Goal: Task Accomplishment & Management: Complete application form

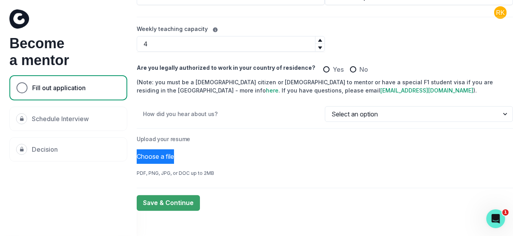
scroll to position [194, 0]
click at [168, 150] on button "Choose a file" at bounding box center [155, 157] width 37 height 15
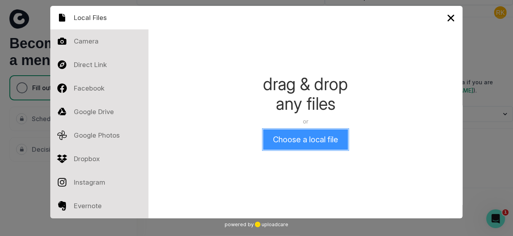
click at [306, 146] on button "Choose a local file" at bounding box center [305, 140] width 85 height 20
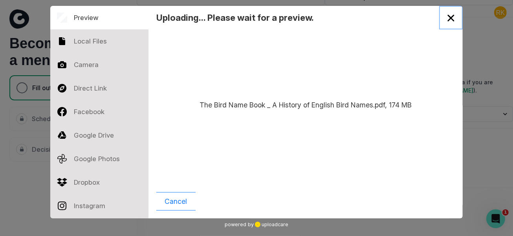
click at [453, 18] on button "Close" at bounding box center [451, 18] width 24 height 24
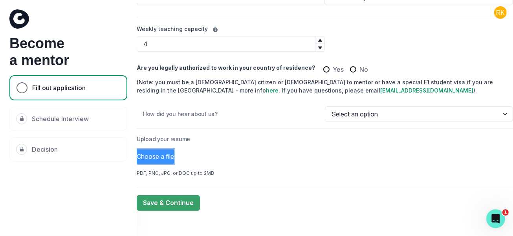
click at [163, 151] on button "Choose a file" at bounding box center [155, 157] width 37 height 15
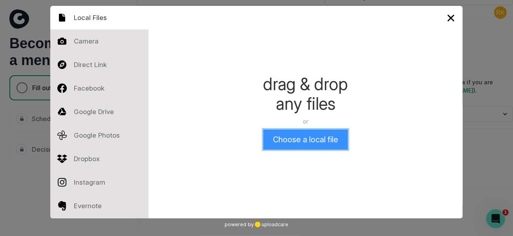
click at [317, 142] on button "Choose a local file" at bounding box center [305, 140] width 85 height 20
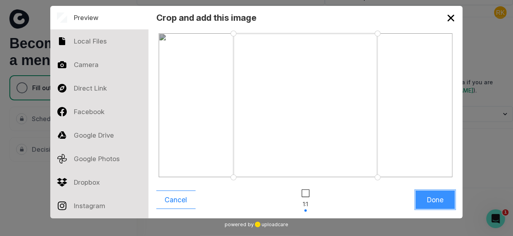
click at [426, 201] on button "Done" at bounding box center [434, 200] width 39 height 18
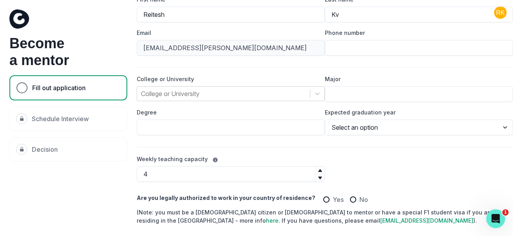
scroll to position [50, 0]
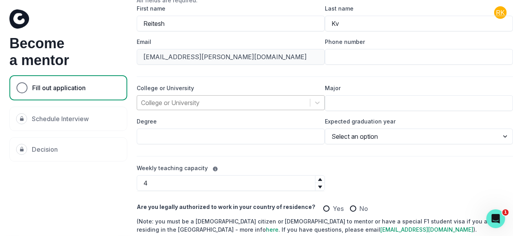
click at [197, 100] on div at bounding box center [223, 102] width 165 height 11
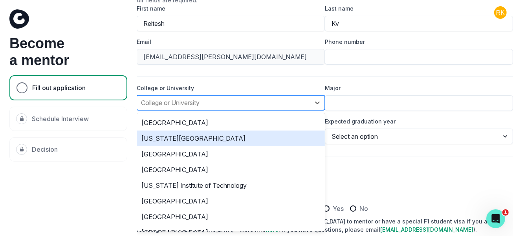
click at [198, 136] on div "[US_STATE][GEOGRAPHIC_DATA]" at bounding box center [231, 139] width 188 height 16
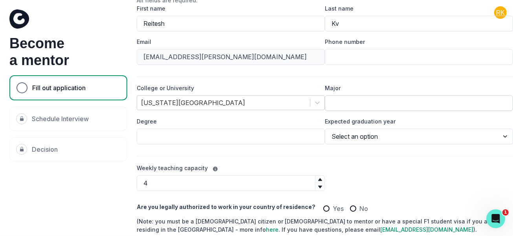
click at [336, 100] on input "Major" at bounding box center [419, 103] width 188 height 16
type input "Electrical Engineering"
click at [261, 139] on input "Degree" at bounding box center [231, 137] width 188 height 16
type input "Master of Science in Engineering"
click at [357, 139] on select "Select an option 2020 2021 2022 2023 2024 2025 2026 2027 2028 2029" at bounding box center [419, 137] width 188 height 16
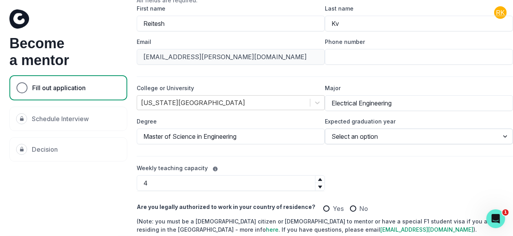
select select "2028"
click at [326, 129] on select "Select an option 2020 2021 2022 2023 2024 2025 2026 2027 2028 2029" at bounding box center [419, 137] width 188 height 16
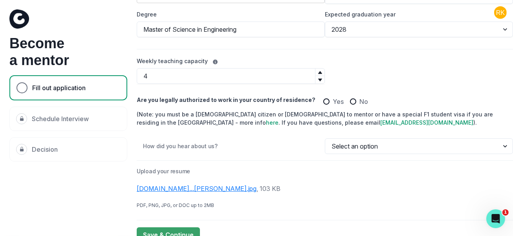
scroll to position [194, 0]
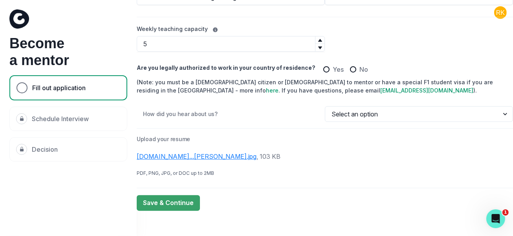
click at [318, 38] on icon at bounding box center [320, 40] width 5 height 5
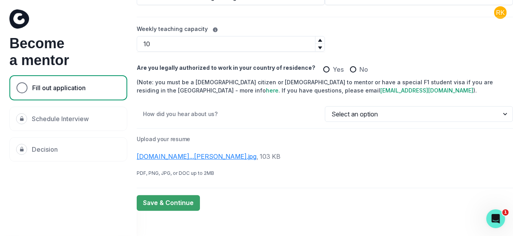
click at [318, 38] on icon at bounding box center [320, 40] width 5 height 5
type input "12"
click at [318, 38] on icon at bounding box center [320, 40] width 5 height 5
click at [182, 195] on button "Save & Continue" at bounding box center [168, 203] width 63 height 16
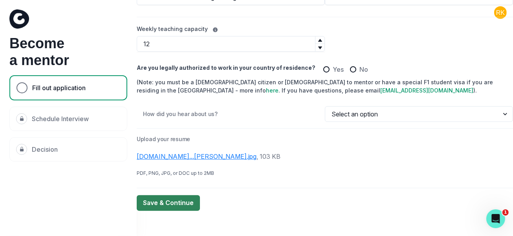
scroll to position [0, 2]
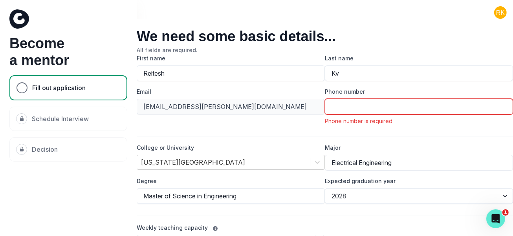
click at [369, 110] on input "Phone number" at bounding box center [419, 107] width 188 height 16
type input "7804921354"
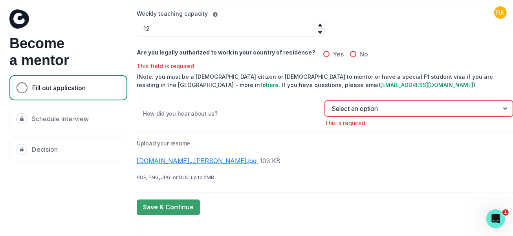
scroll to position [214, 2]
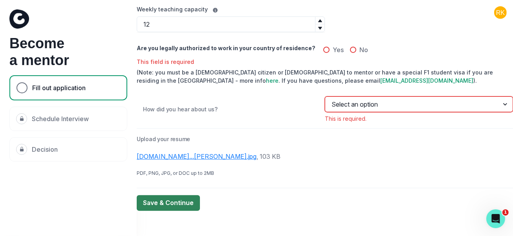
click at [156, 195] on button "Save & Continue" at bounding box center [168, 203] width 63 height 16
click at [452, 99] on select "Select an option Email Instagram LinkedIn Tiktok Google Friend University Club …" at bounding box center [419, 105] width 188 height 16
select select "Instagram"
click at [325, 101] on select "Select an option Email Instagram LinkedIn Tiktok Google Friend University Club …" at bounding box center [419, 105] width 188 height 16
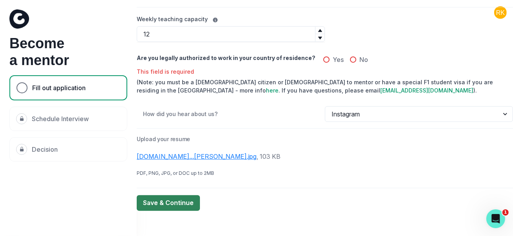
click at [173, 195] on button "Save & Continue" at bounding box center [168, 203] width 63 height 16
click at [323, 57] on span at bounding box center [326, 60] width 6 height 6
click at [323, 59] on input "Yes" at bounding box center [323, 59] width 0 height 0
radio input "true"
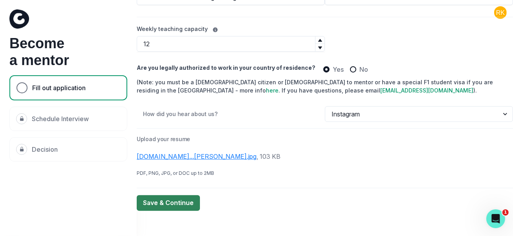
click at [164, 196] on button "Save & Continue" at bounding box center [168, 203] width 63 height 16
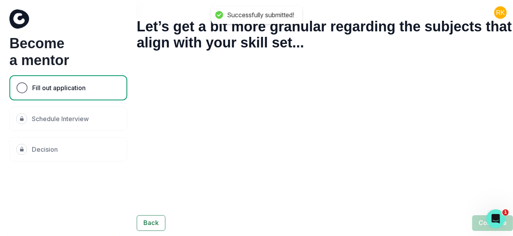
scroll to position [0, 2]
